Goal: Use online tool/utility: Utilize a website feature to perform a specific function

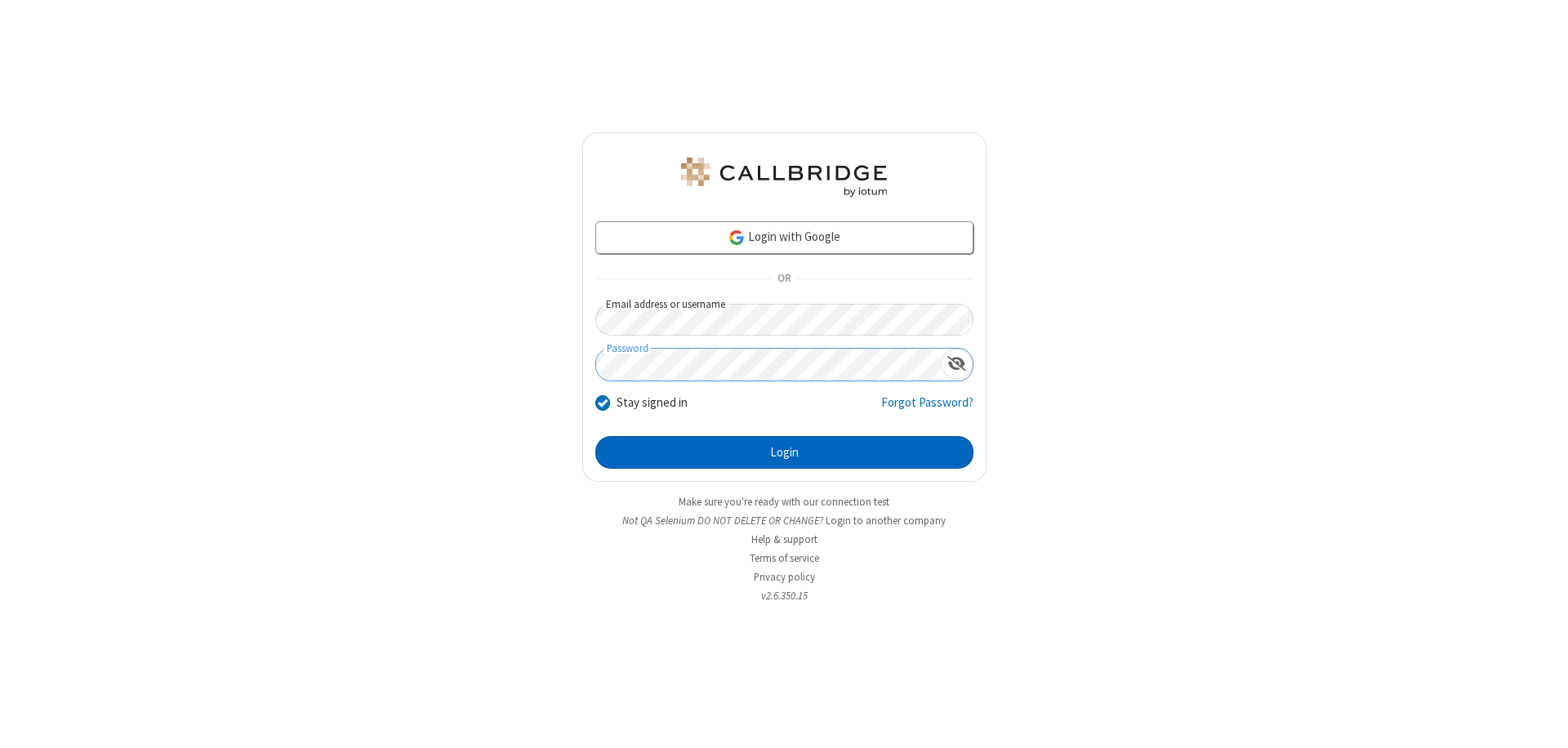
click at [784, 453] on button "Login" at bounding box center [784, 453] width 378 height 33
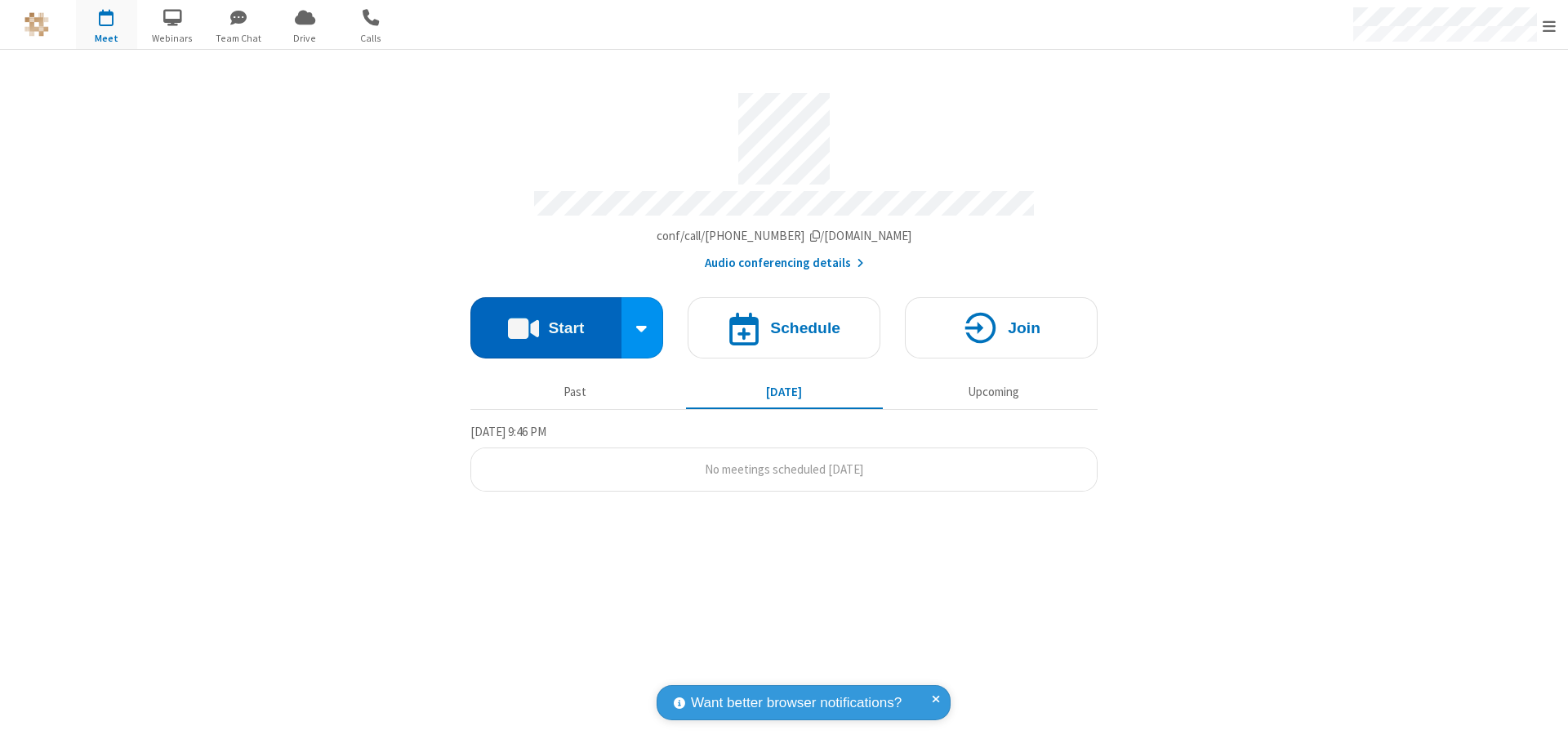
click at [546, 320] on button "Start" at bounding box center [546, 327] width 151 height 61
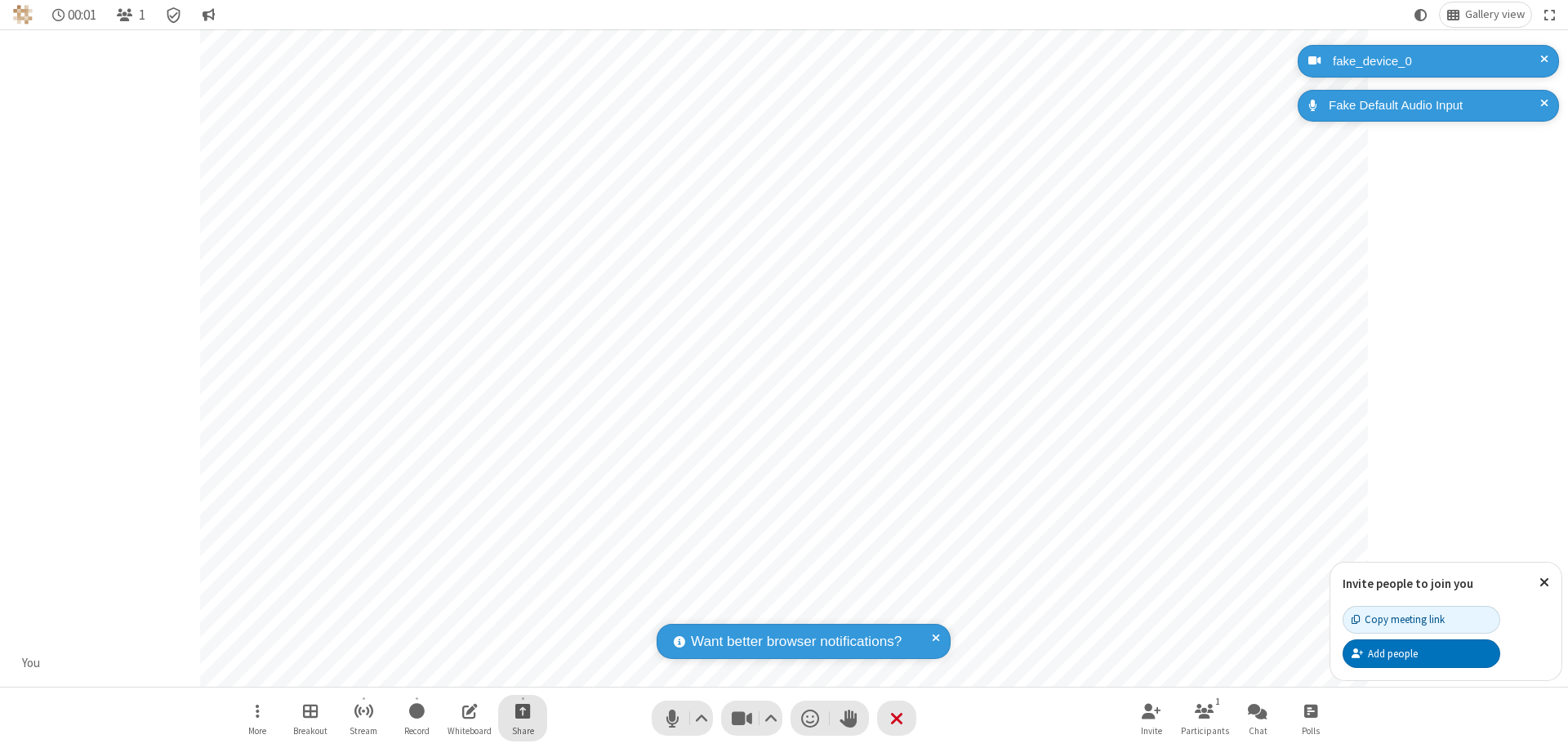
click at [522, 711] on span "Start sharing" at bounding box center [523, 711] width 16 height 20
click at [522, 611] on span "Share additional camera" at bounding box center [532, 615] width 121 height 14
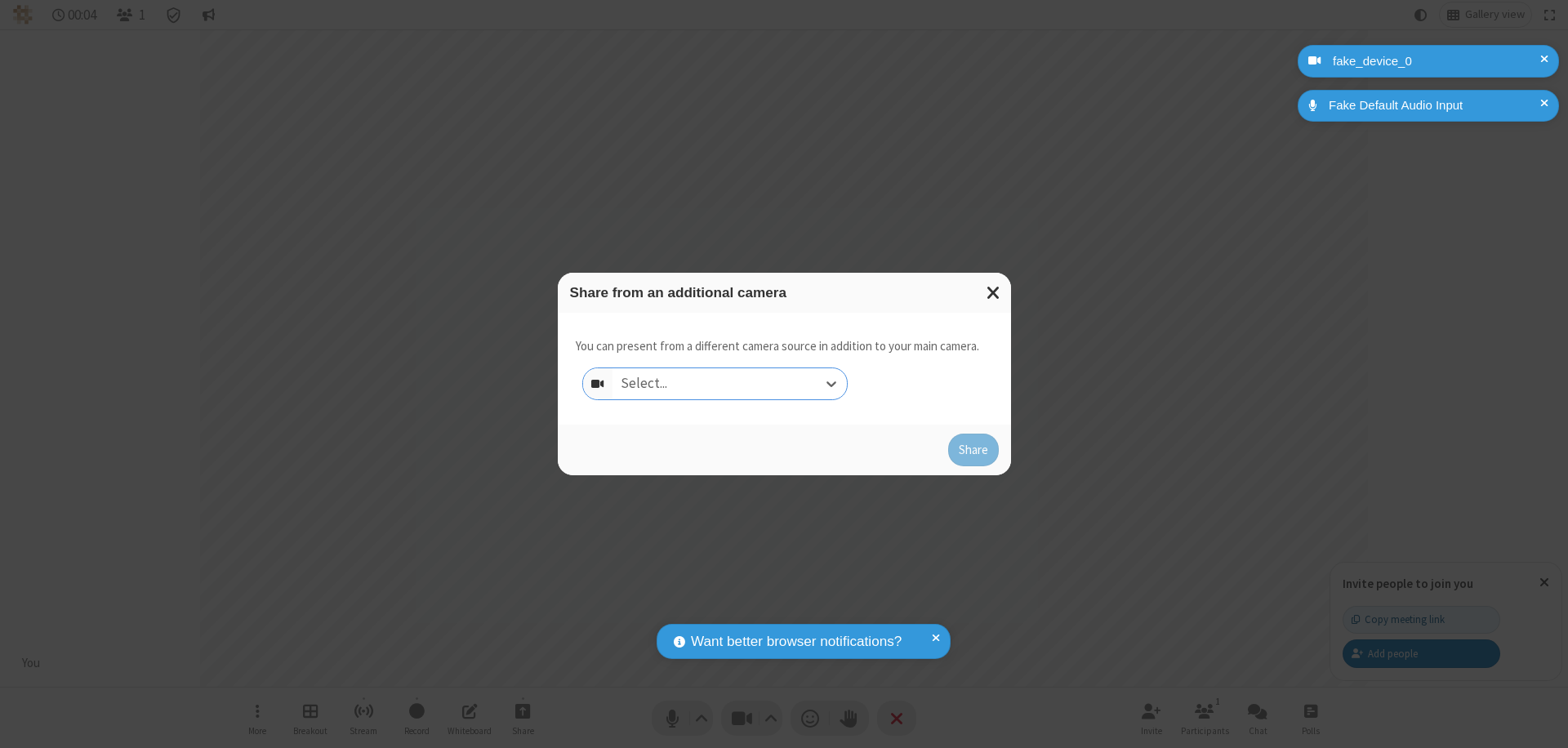
click at [730, 384] on div "Select..." at bounding box center [730, 384] width 234 height 31
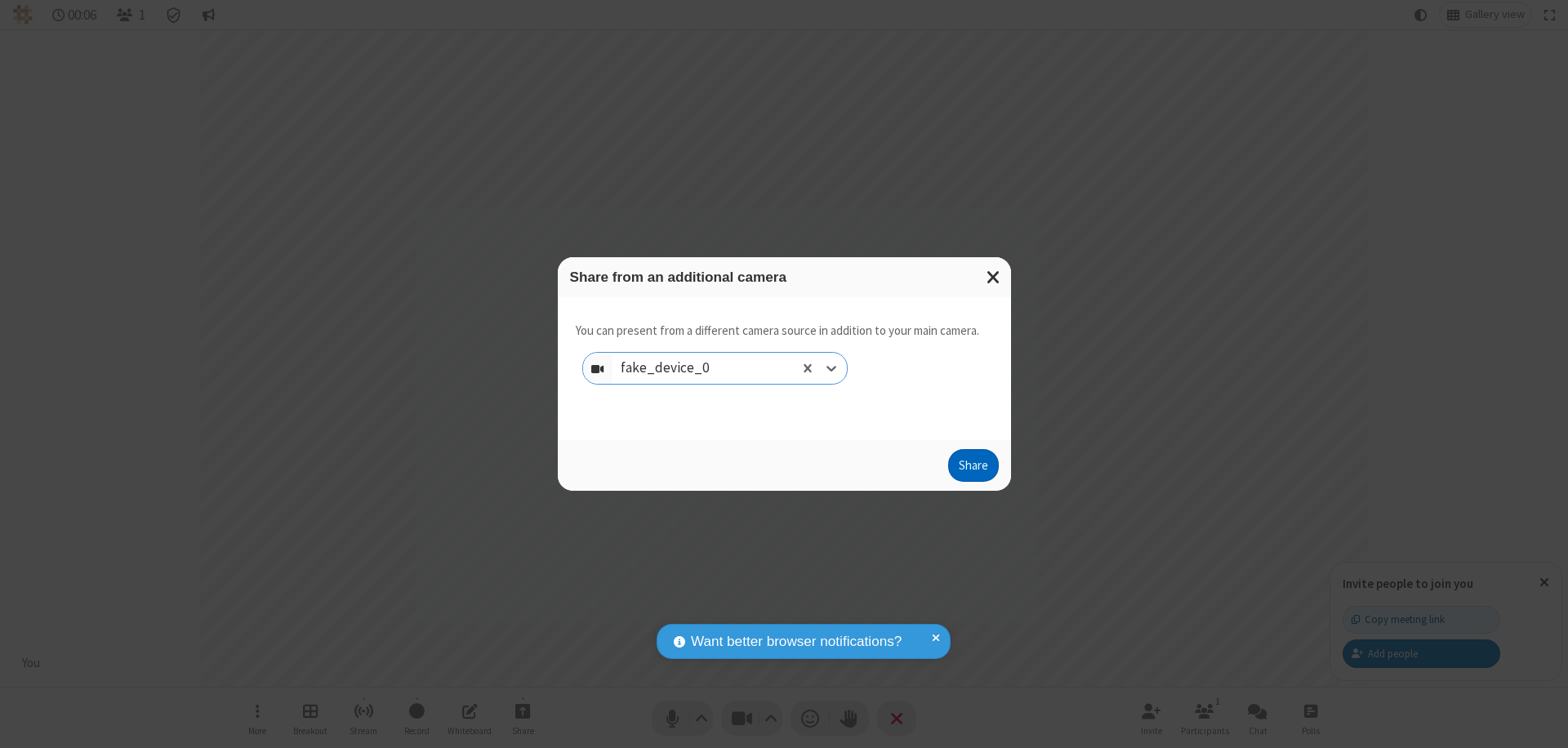
click at [972, 468] on button "Share" at bounding box center [973, 466] width 50 height 33
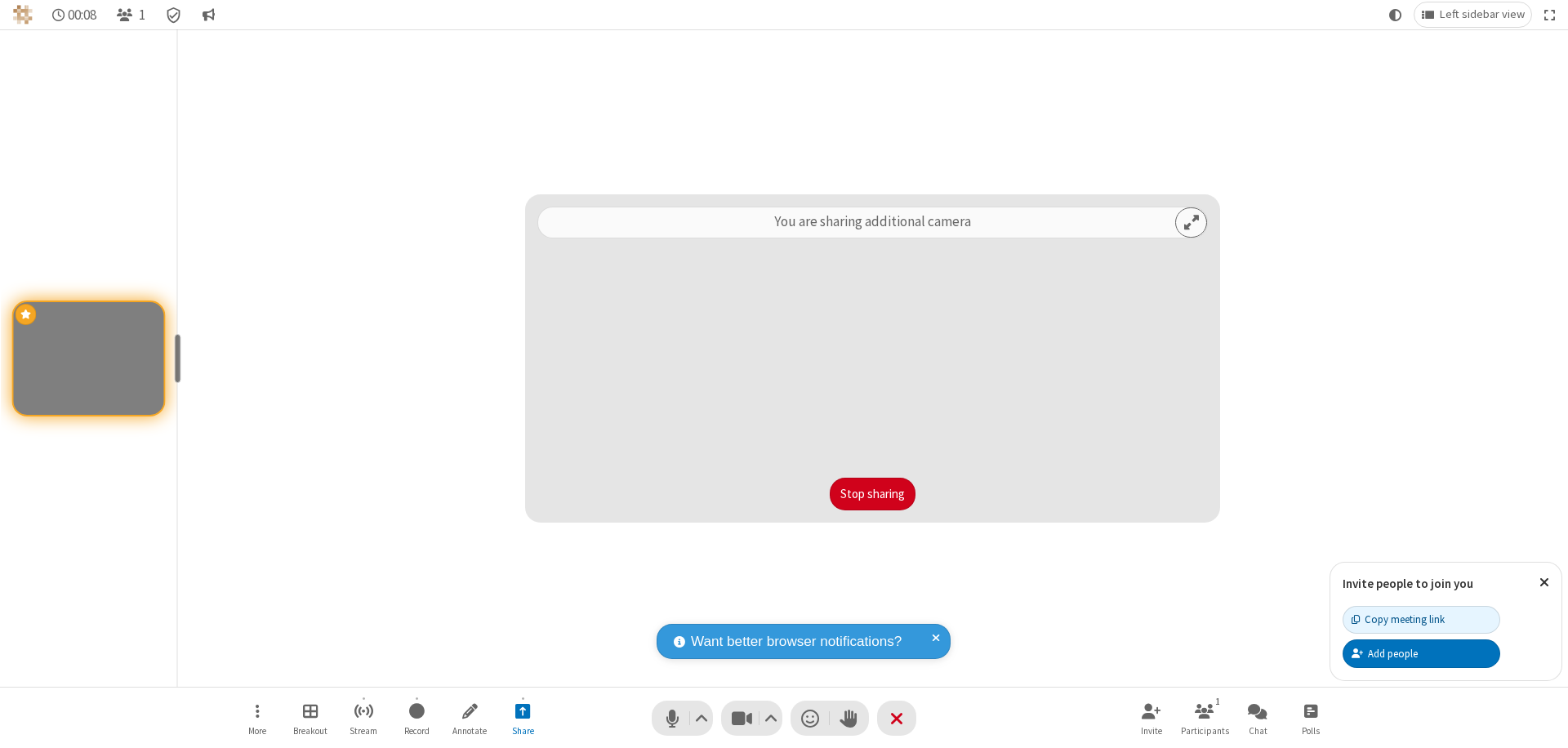
click at [872, 495] on button "Stop sharing" at bounding box center [872, 495] width 85 height 33
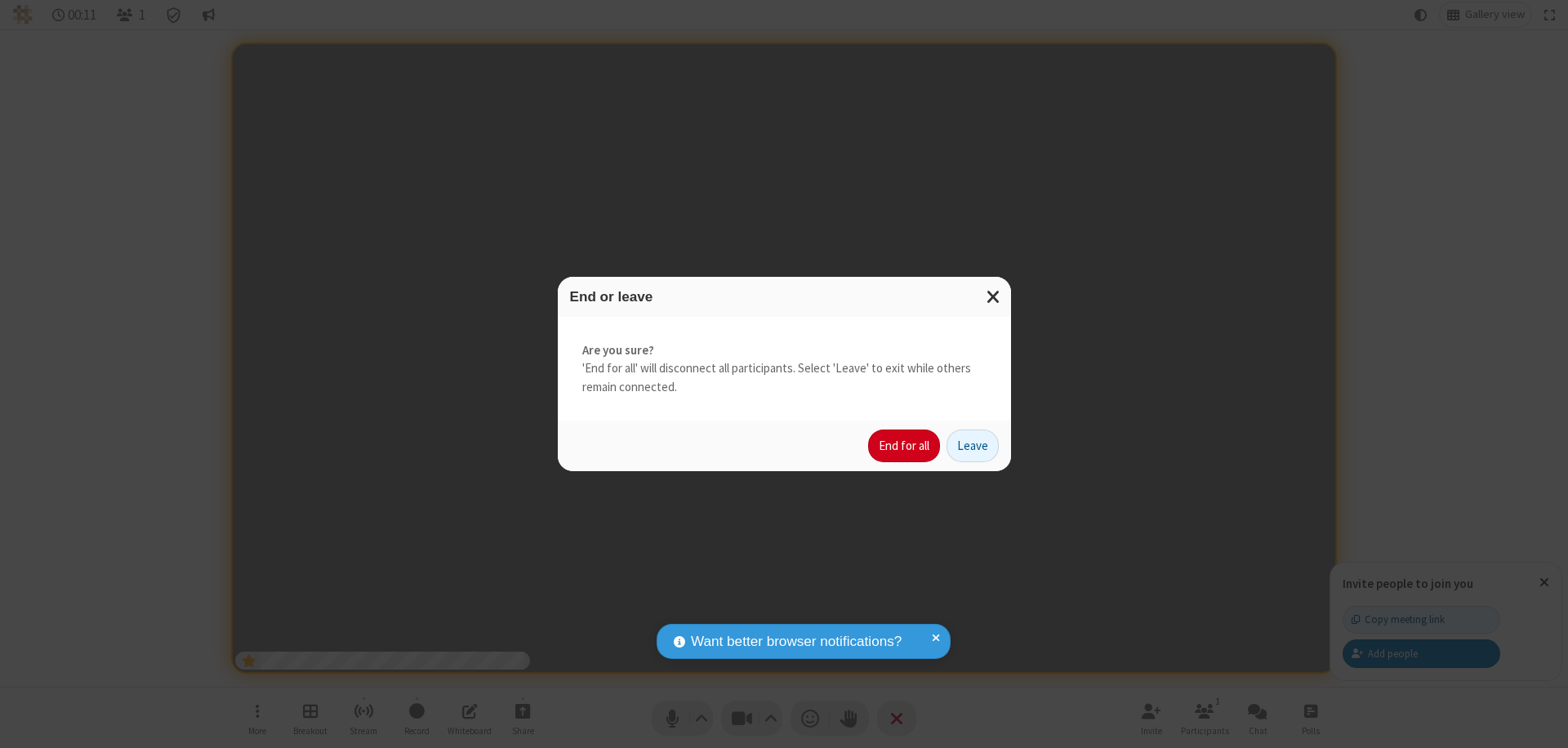
click at [905, 446] on button "End for all" at bounding box center [904, 446] width 72 height 33
